Goal: Task Accomplishment & Management: Manage account settings

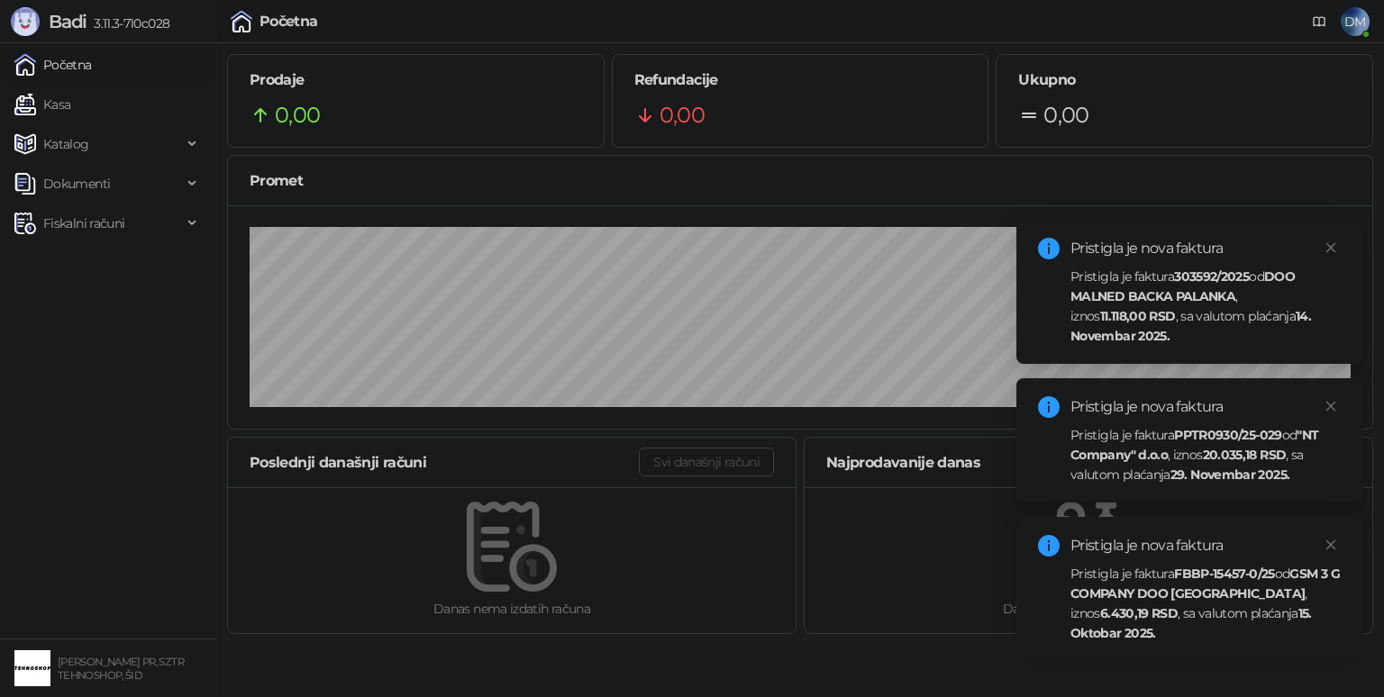
click at [1204, 328] on div "Pristigla je faktura 303592/2025 od DOO MALNED BACKA PALANKA , iznos 11.118,00 …" at bounding box center [1205, 306] width 270 height 79
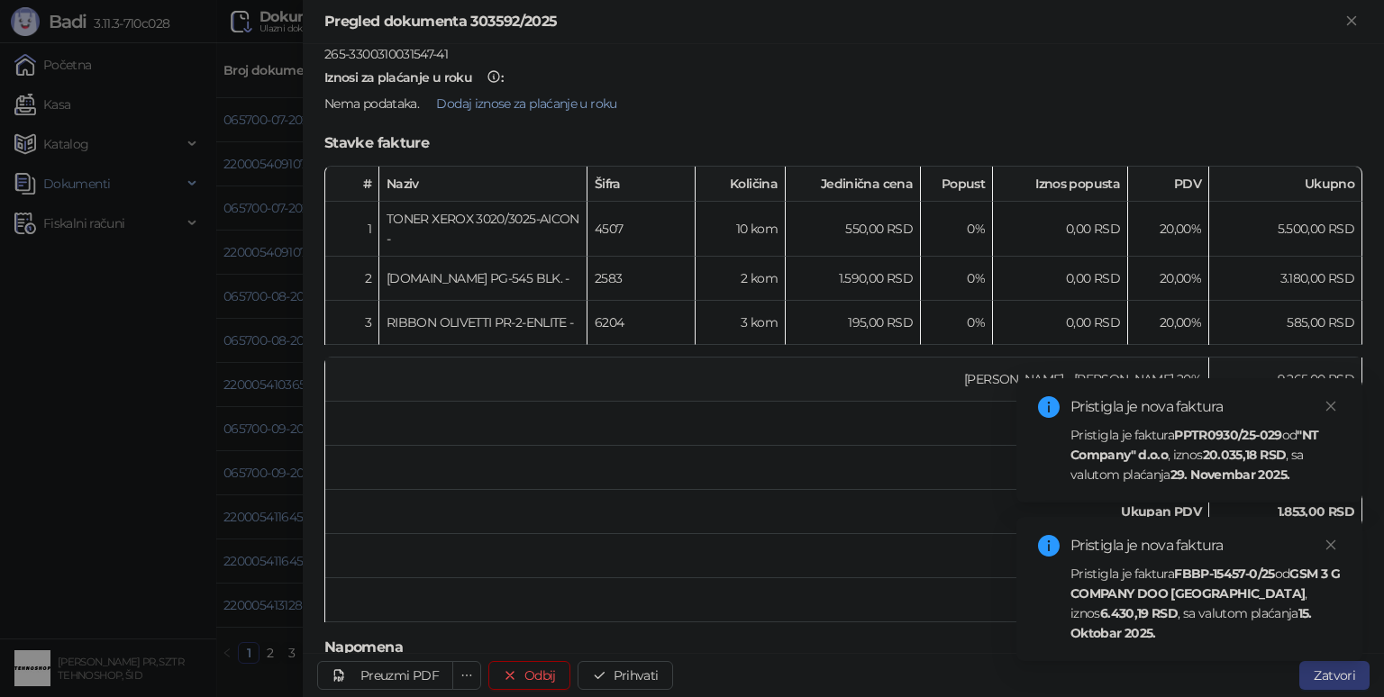
scroll to position [270, 0]
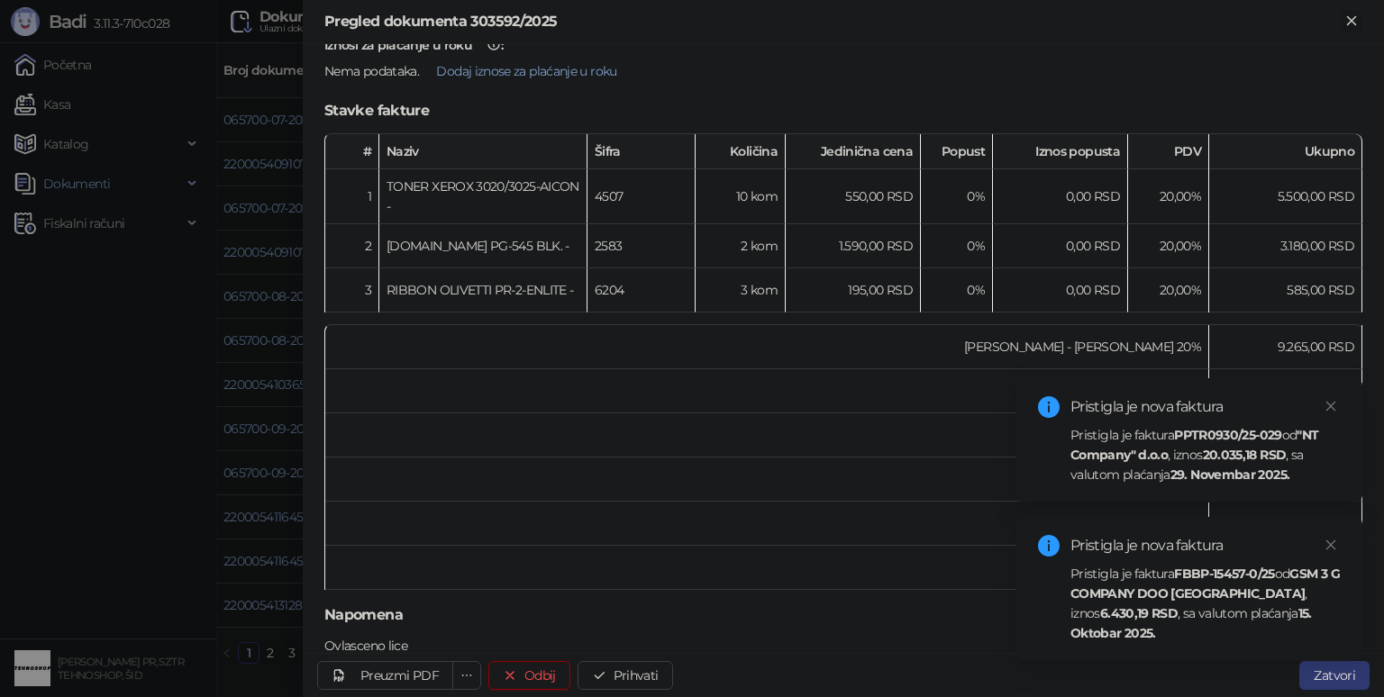
click at [1353, 22] on icon "Zatvori" at bounding box center [1351, 21] width 16 height 16
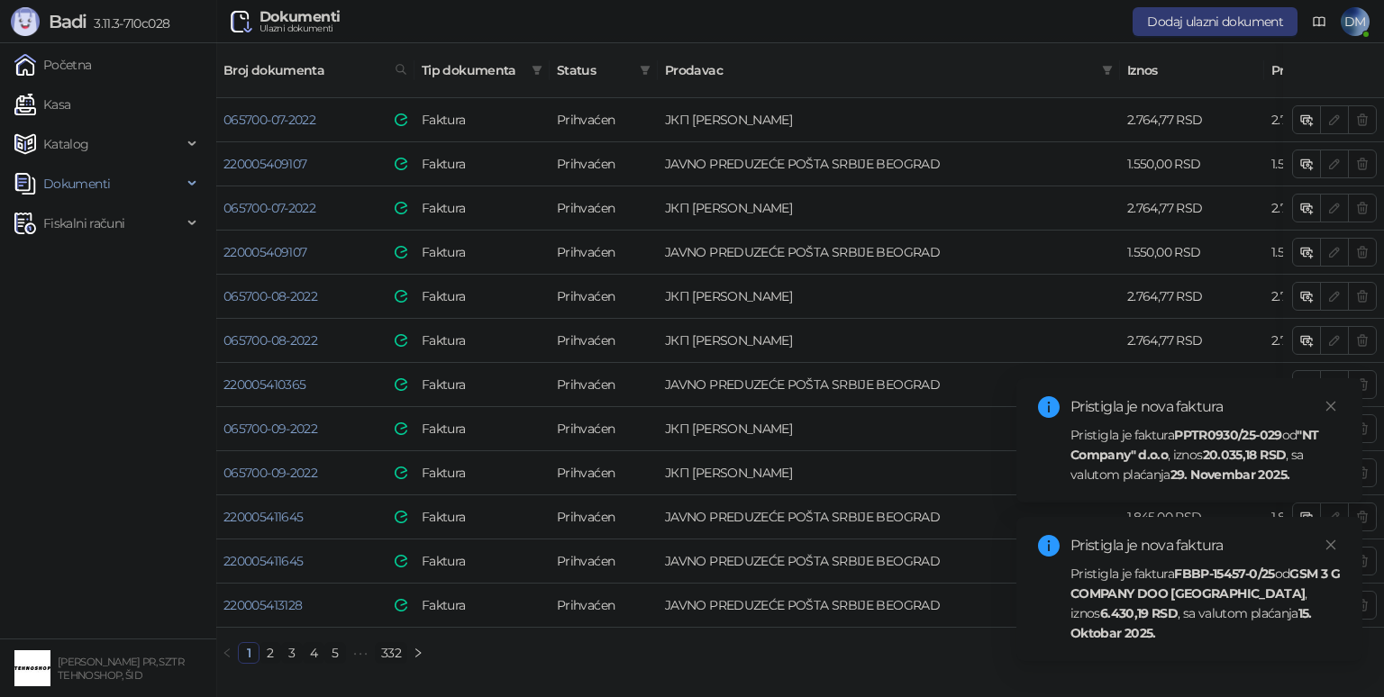
click at [1194, 425] on div "Pristigla je faktura PPTR0930/25-029 od "NT Company" d.o.o , iznos 20.035,18 RS…" at bounding box center [1205, 454] width 270 height 59
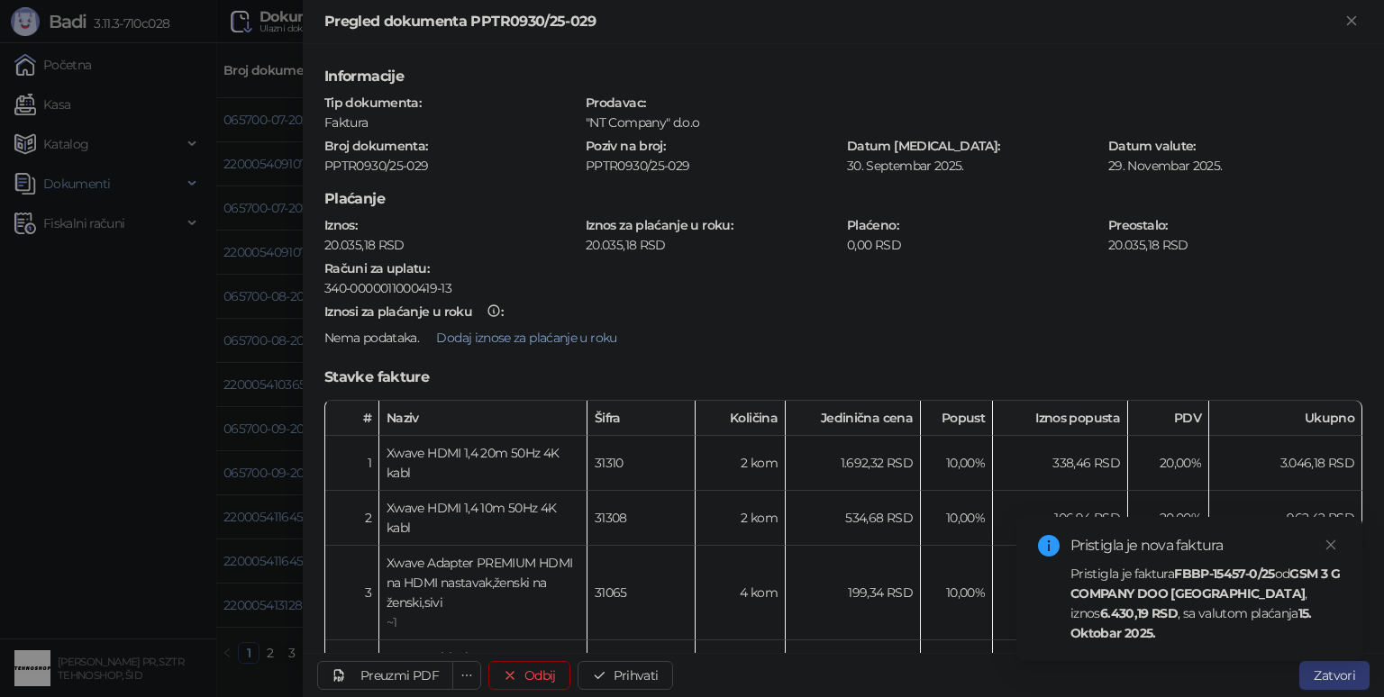
click at [1152, 611] on div "Pristigla je faktura FBBP-15457-0/25 od GSM 3 G COMPANY DOO [GEOGRAPHIC_DATA] ,…" at bounding box center [1205, 603] width 270 height 79
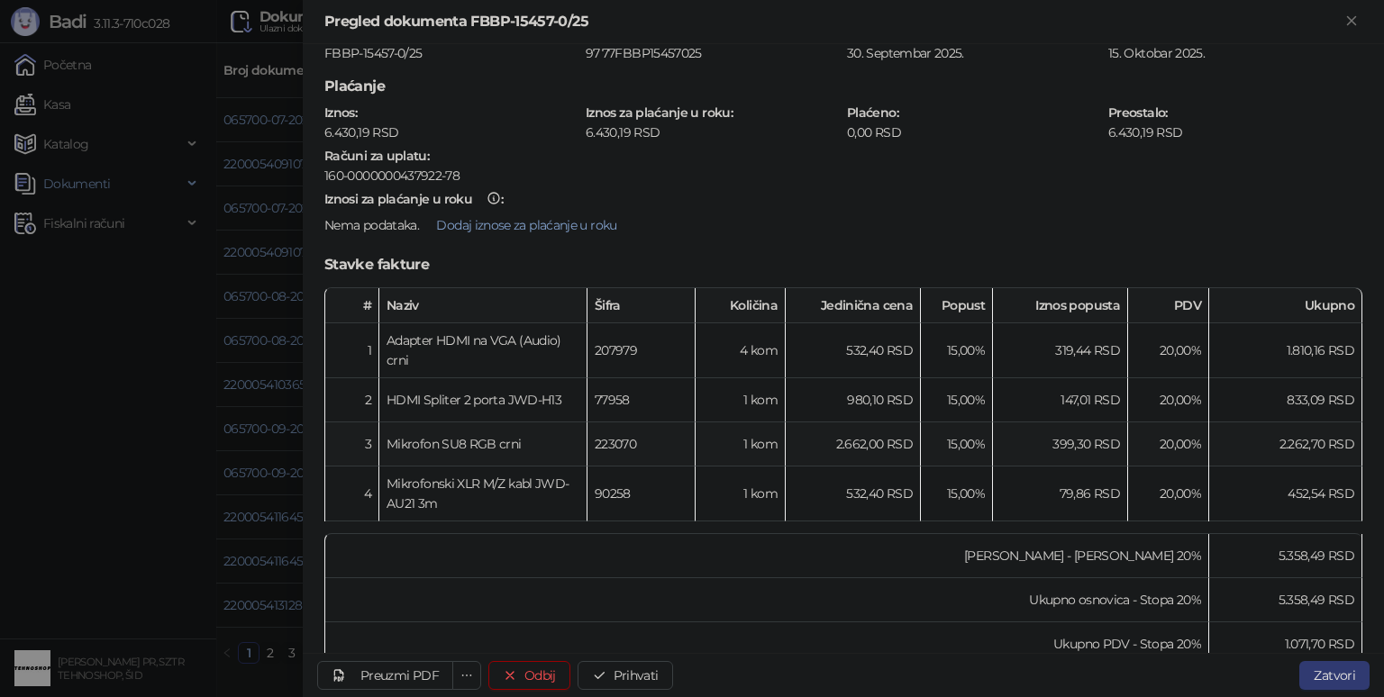
scroll to position [185, 0]
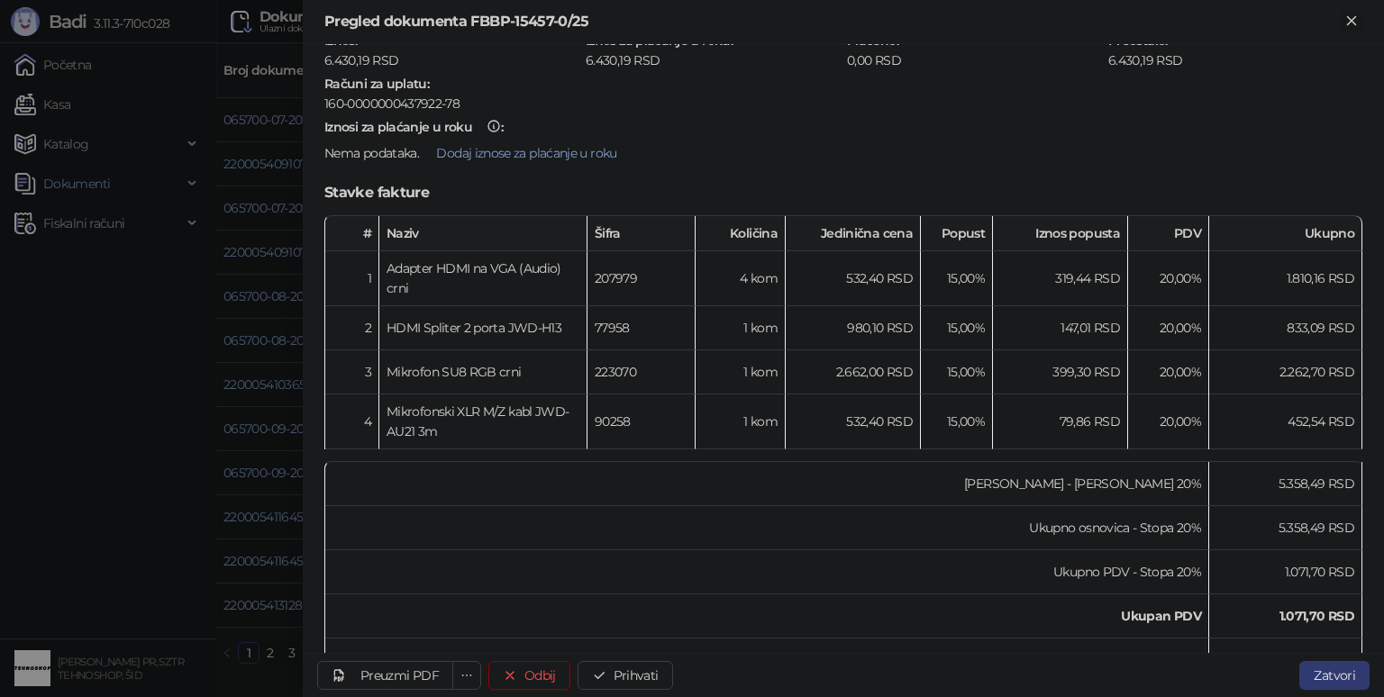
click at [1348, 25] on icon "Zatvori" at bounding box center [1351, 21] width 16 height 16
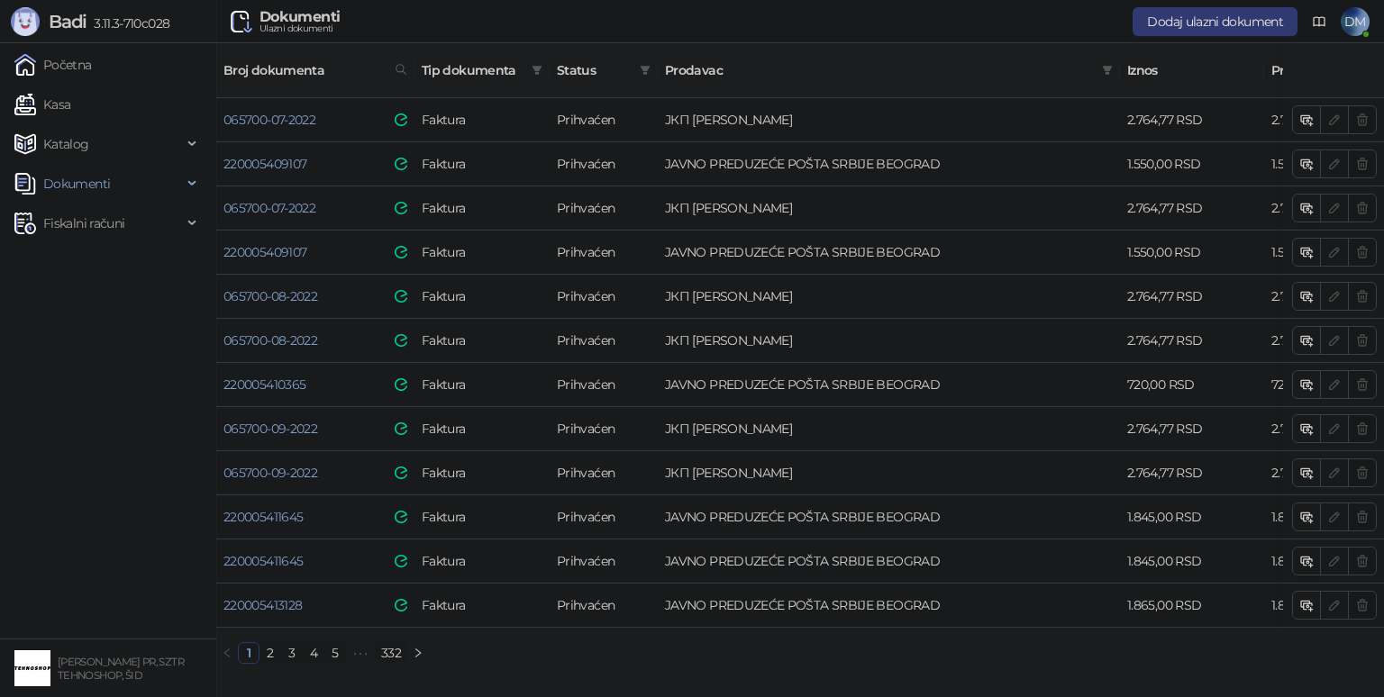
click at [396, 643] on link "332" at bounding box center [391, 653] width 31 height 20
